Goal: Task Accomplishment & Management: Manage account settings

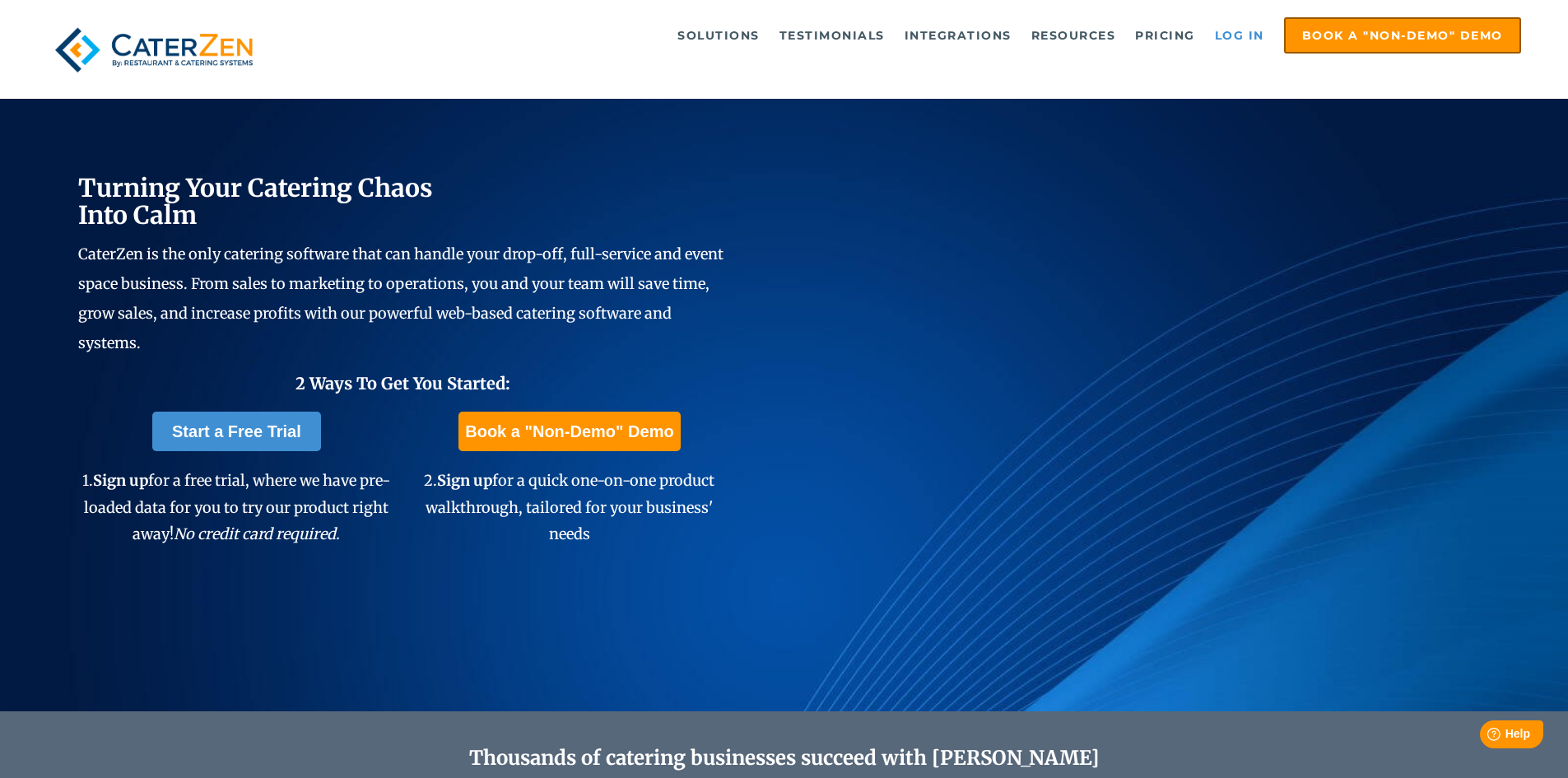
click at [1222, 33] on link "Log in" at bounding box center [1240, 35] width 66 height 33
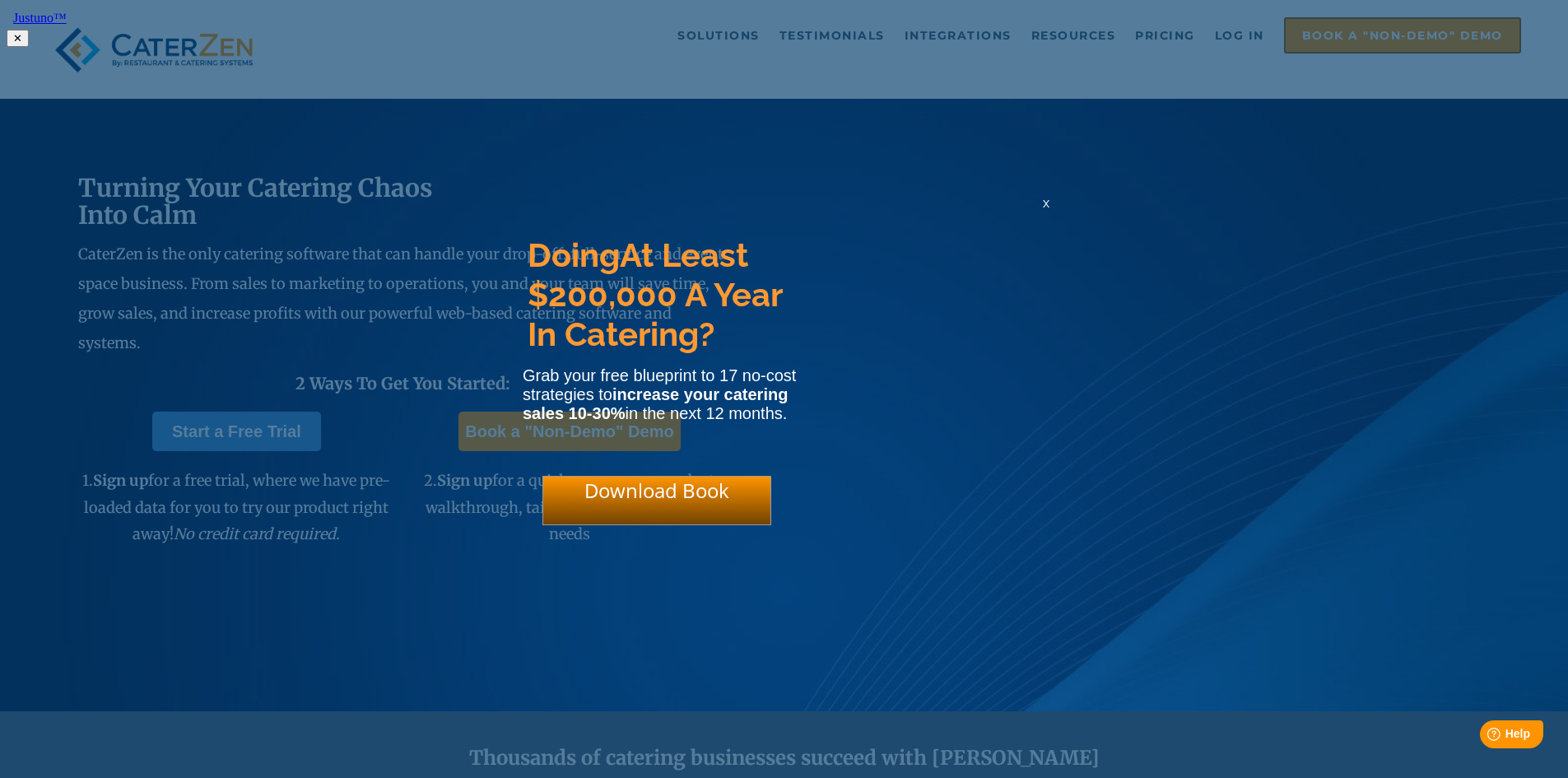
click at [1043, 210] on span "x" at bounding box center [1046, 203] width 7 height 16
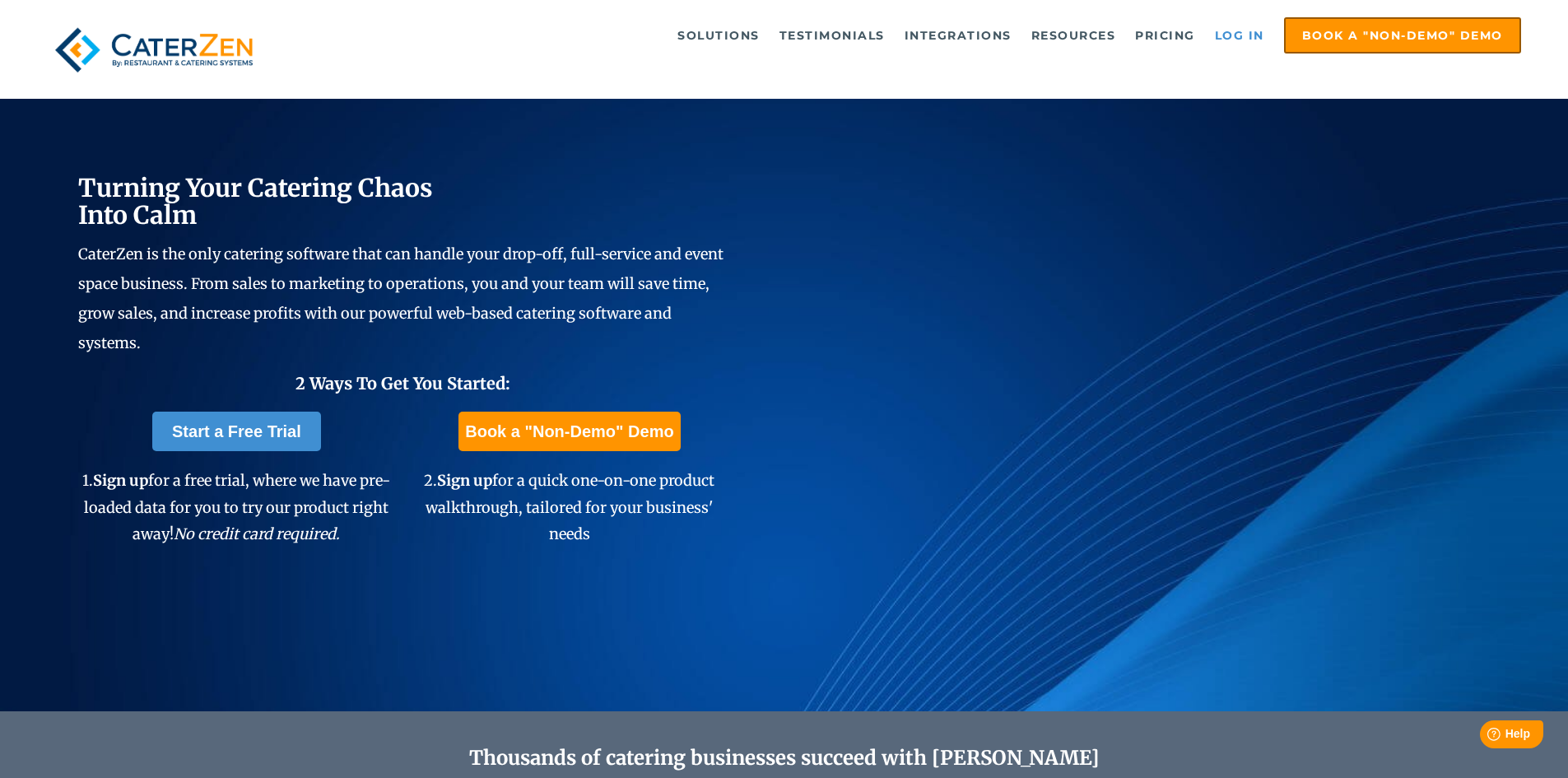
click at [1230, 34] on link "Log in" at bounding box center [1240, 35] width 66 height 33
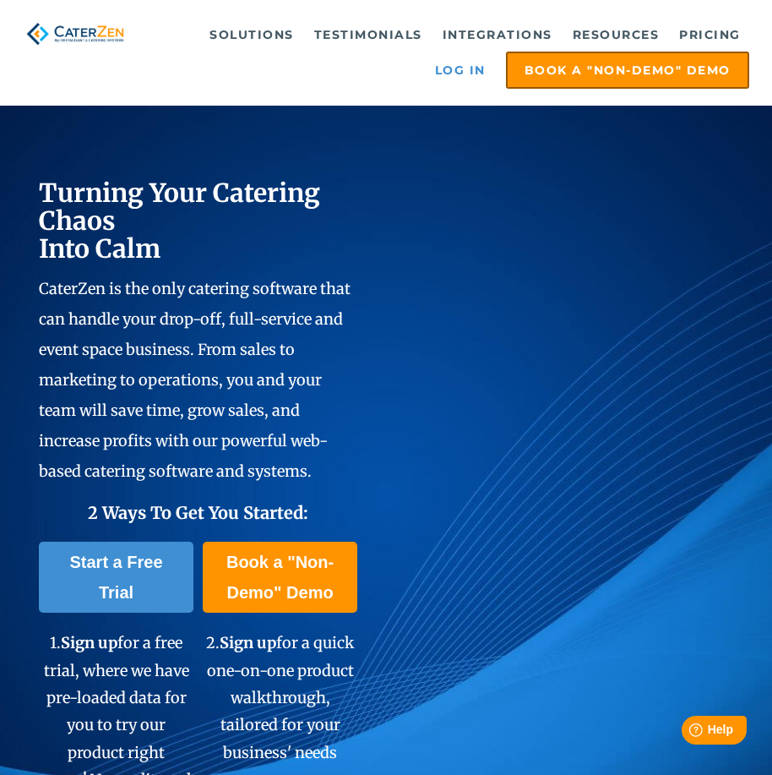
click at [438, 56] on link "Log in" at bounding box center [461, 70] width 68 height 34
